Goal: Task Accomplishment & Management: Manage account settings

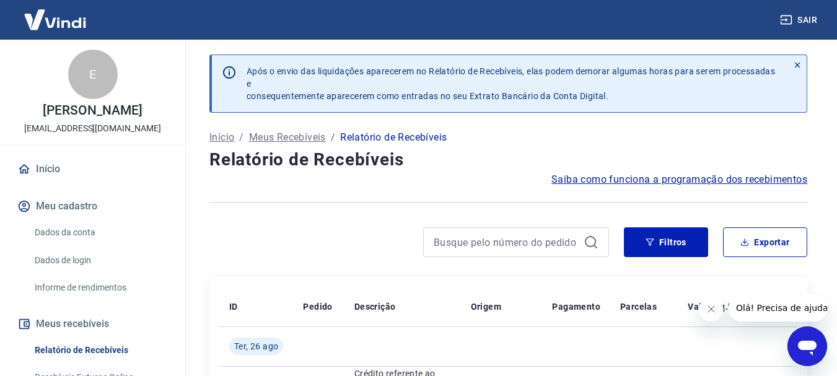
scroll to position [271, 0]
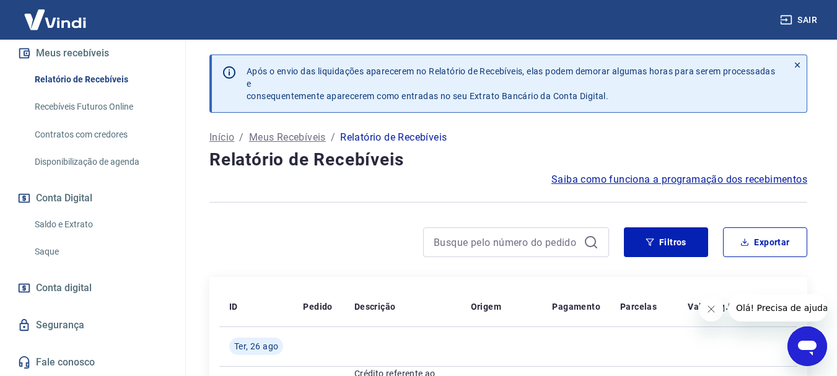
click at [69, 245] on link "Saque" at bounding box center [100, 251] width 141 height 25
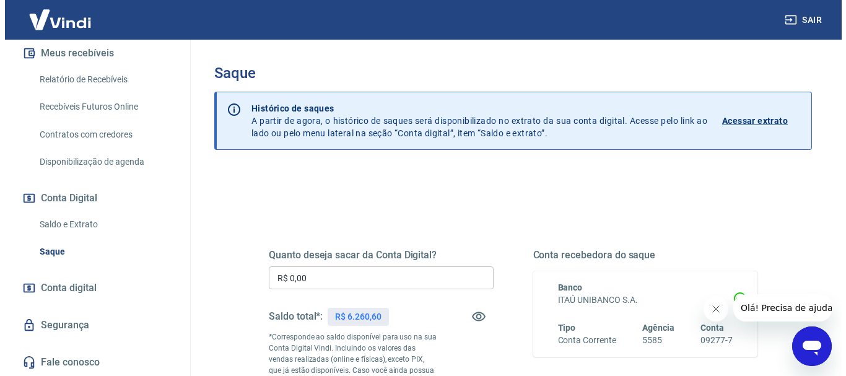
scroll to position [124, 0]
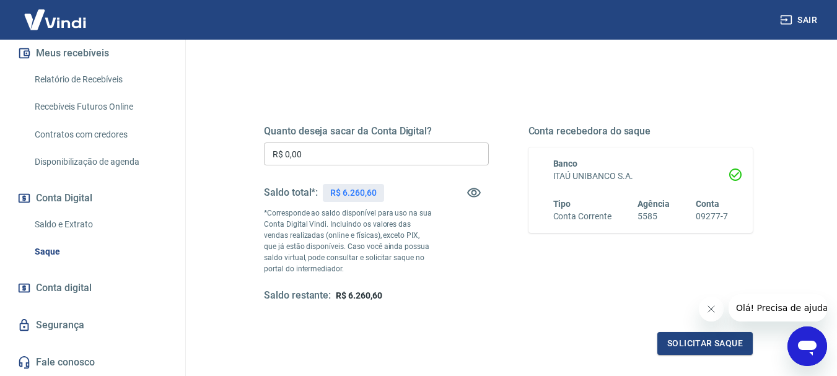
click at [314, 158] on input "R$ 0,00" at bounding box center [376, 154] width 225 height 23
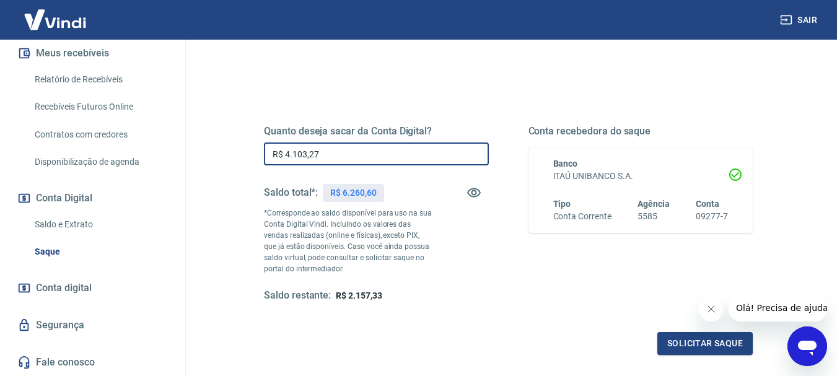
type input "R$ 4.103,27"
click at [474, 296] on div "Saldo restante: R$ 2.157,33" at bounding box center [376, 295] width 225 height 13
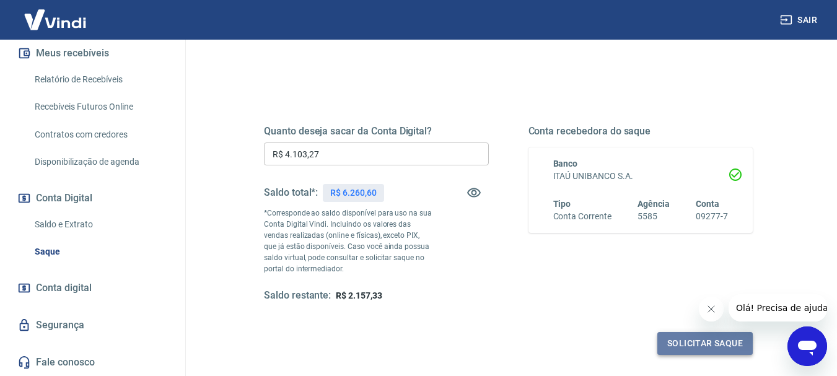
click at [703, 340] on button "Solicitar saque" at bounding box center [704, 343] width 95 height 23
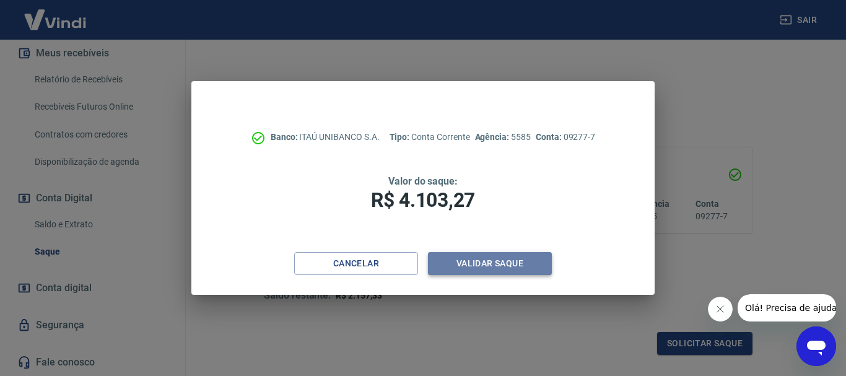
click at [514, 258] on button "Validar saque" at bounding box center [490, 263] width 124 height 23
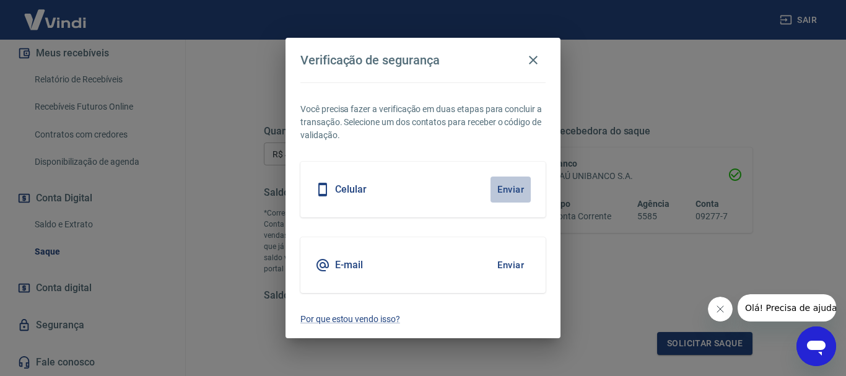
click at [515, 184] on button "Enviar" at bounding box center [511, 190] width 40 height 26
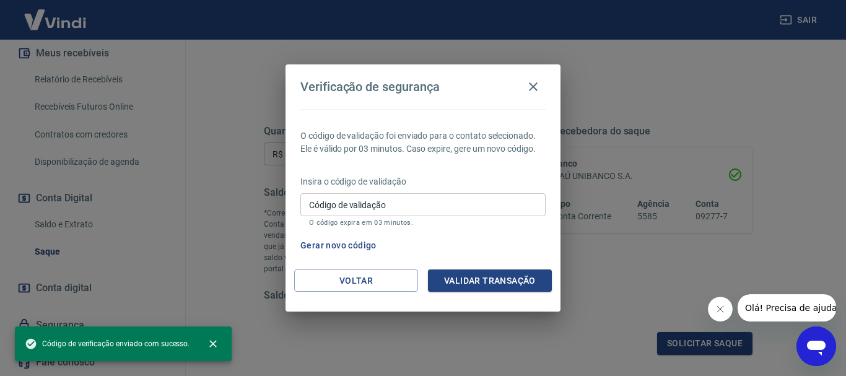
click at [423, 205] on input "Código de validação" at bounding box center [422, 204] width 245 height 23
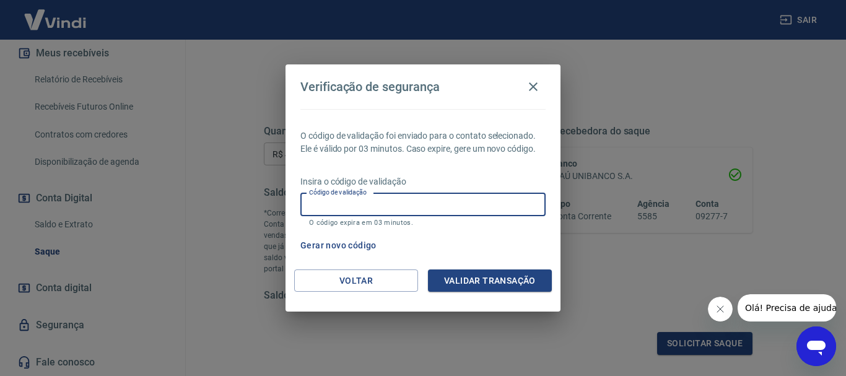
click at [423, 205] on input "Código de validação" at bounding box center [422, 204] width 245 height 23
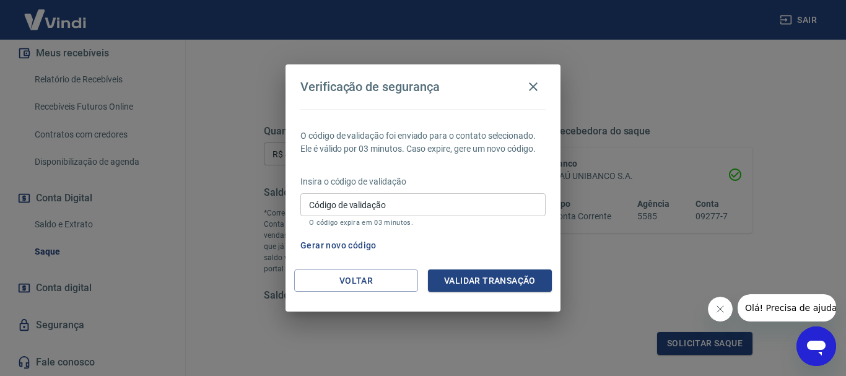
click at [722, 310] on icon "Fechar mensagem da empresa" at bounding box center [720, 309] width 10 height 10
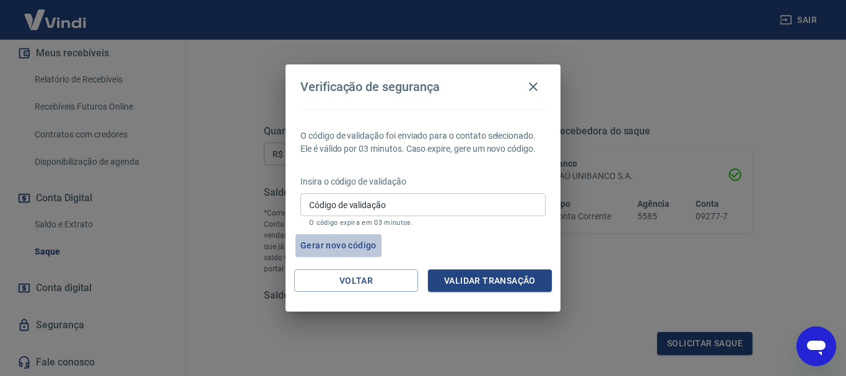
click at [352, 247] on button "Gerar novo código" at bounding box center [339, 245] width 86 height 23
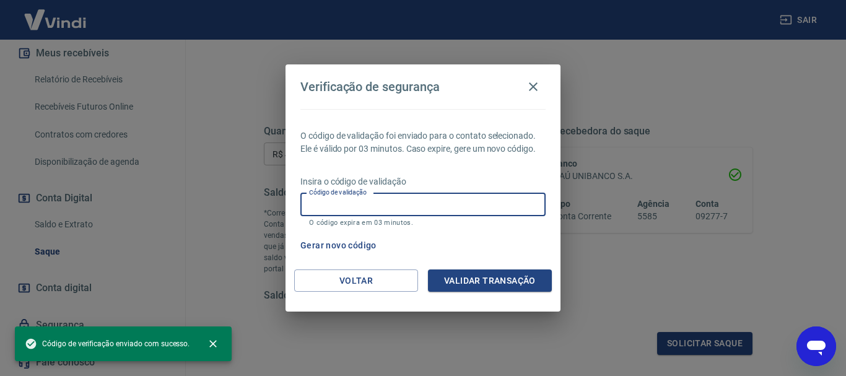
click at [364, 206] on input "Código de validação" at bounding box center [422, 204] width 245 height 23
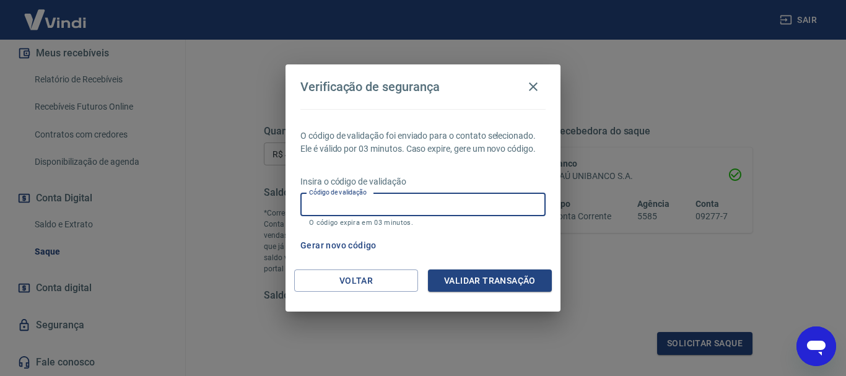
click at [447, 206] on input "Código de validação" at bounding box center [422, 204] width 245 height 23
type input "977317"
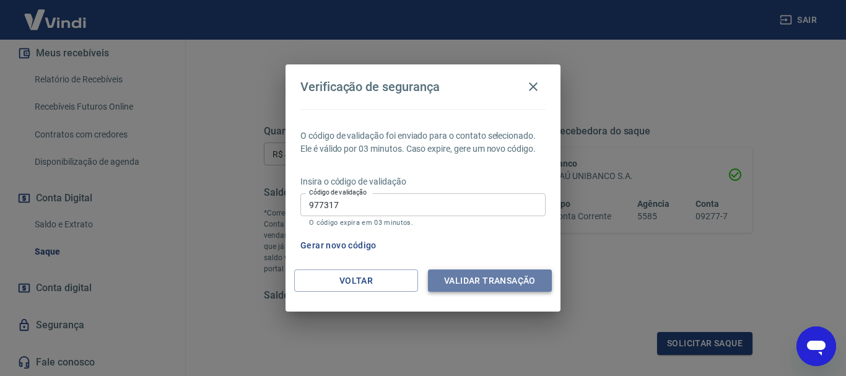
click at [470, 278] on button "Validar transação" at bounding box center [490, 281] width 124 height 23
